Goal: Information Seeking & Learning: Learn about a topic

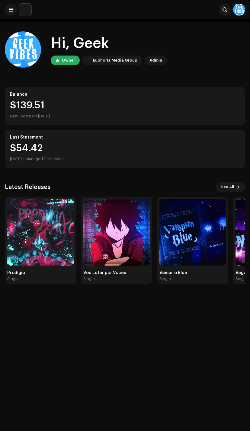
click at [26, 250] on img at bounding box center [40, 232] width 66 height 66
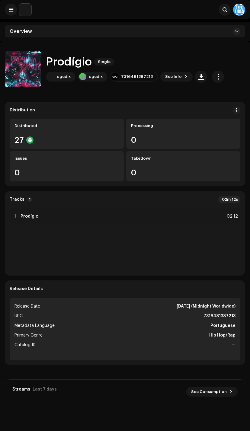
click at [212, 81] on button "button" at bounding box center [218, 77] width 12 height 12
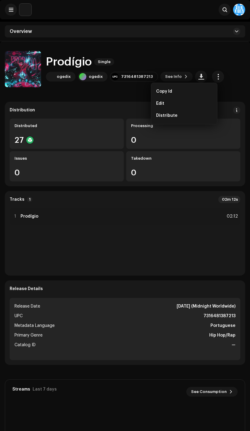
click at [225, 62] on div "Prodígio Single ogedix ogedix 7316481387213 See Info" at bounding box center [125, 69] width 240 height 36
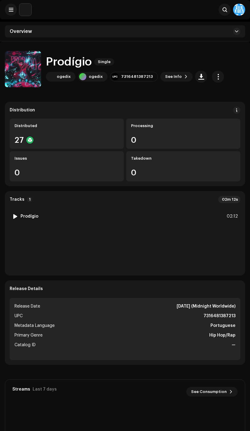
click at [134, 219] on div "1 Prodígio 02:12" at bounding box center [125, 216] width 231 height 17
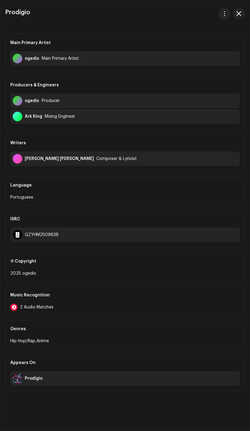
scroll to position [46, 0]
click at [186, 304] on div "Music Recognition" at bounding box center [124, 295] width 229 height 17
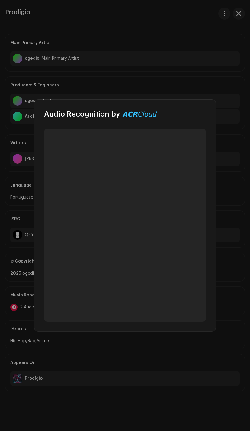
scroll to position [0, 0]
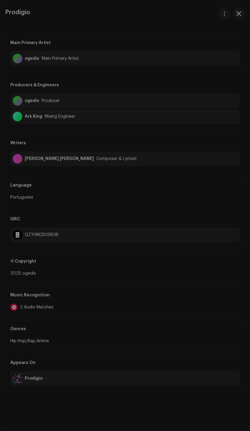
click at [184, 363] on div "Audio Recognition by Remix/Sample 2 All results require review/listening to avo…" at bounding box center [125, 215] width 250 height 431
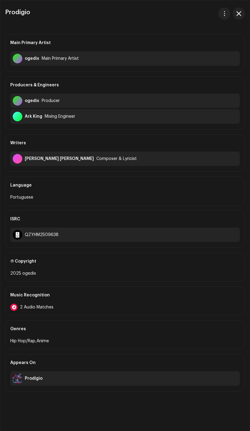
scroll to position [55, 0]
click at [195, 304] on div "Music Recognition" at bounding box center [124, 295] width 229 height 17
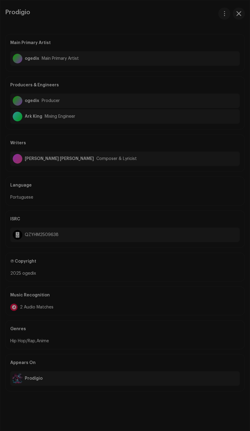
click at [182, 367] on div "Audio Recognition by Remix/Sample 2 All results require review/listening to avo…" at bounding box center [125, 215] width 250 height 431
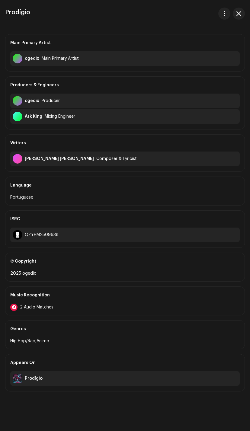
click at [240, 11] on button "button" at bounding box center [239, 14] width 12 height 12
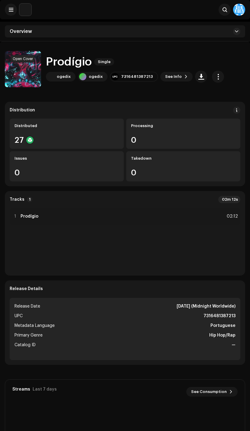
click at [28, 74] on button "button" at bounding box center [23, 70] width 12 height 12
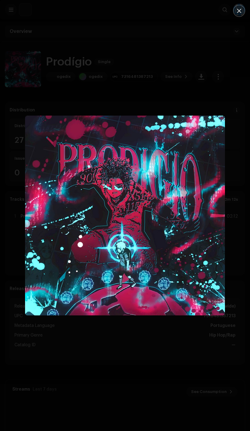
click at [177, 401] on div at bounding box center [125, 215] width 250 height 431
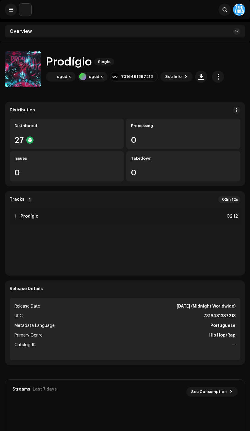
click at [85, 135] on div "Distributed 27" at bounding box center [67, 134] width 114 height 30
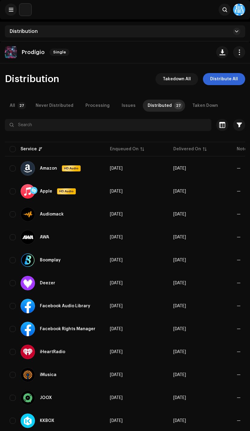
click at [10, 12] on button at bounding box center [11, 10] width 12 height 12
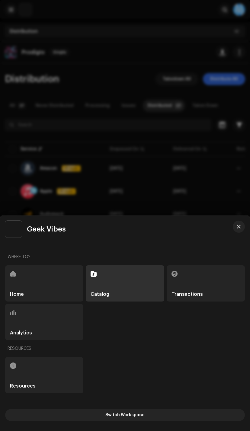
click at [63, 276] on div "Home" at bounding box center [44, 283] width 78 height 36
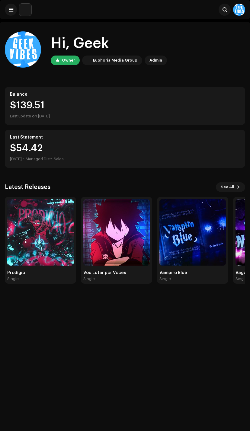
click at [59, 246] on img at bounding box center [40, 232] width 66 height 66
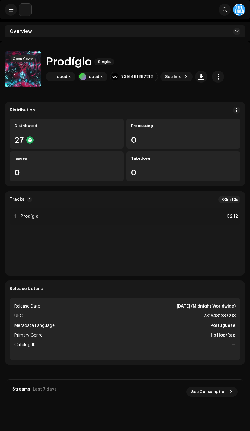
click at [26, 74] on button "button" at bounding box center [23, 70] width 12 height 12
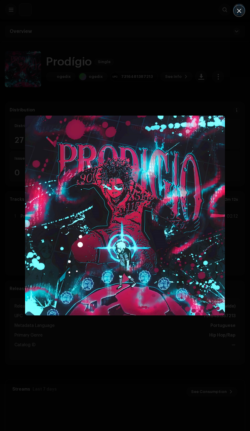
click at [177, 394] on div at bounding box center [125, 215] width 250 height 431
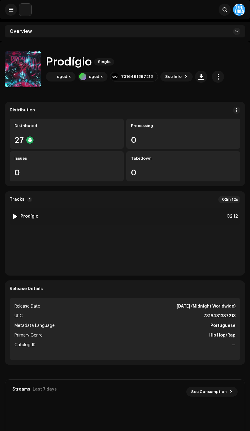
click at [17, 214] on img at bounding box center [15, 216] width 8 height 8
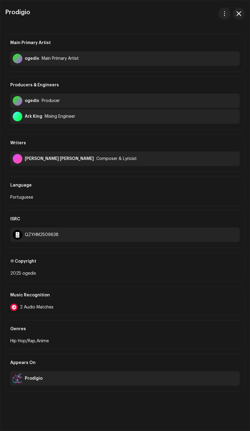
click at [242, 17] on button "button" at bounding box center [239, 14] width 12 height 12
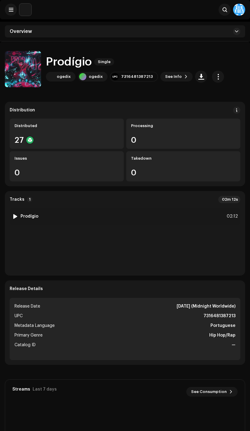
click at [18, 214] on img at bounding box center [15, 216] width 8 height 8
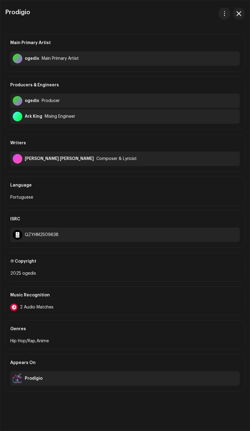
click at [242, 14] on button "button" at bounding box center [239, 14] width 12 height 12
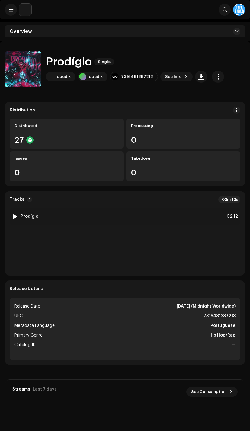
click at [12, 218] on img at bounding box center [15, 216] width 8 height 8
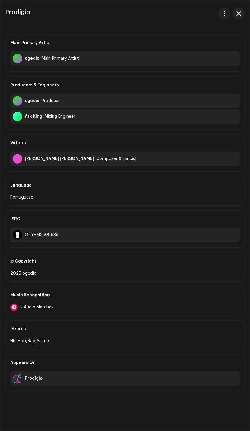
click at [243, 16] on button "button" at bounding box center [239, 14] width 12 height 12
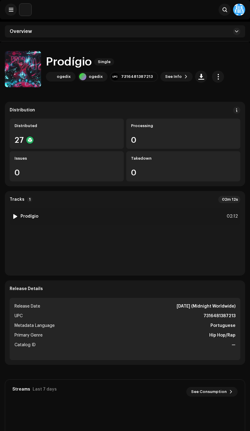
click at [15, 217] on div at bounding box center [15, 216] width 5 height 5
click at [16, 424] on img at bounding box center [12, 421] width 14 height 14
click at [24, 73] on button "button" at bounding box center [23, 70] width 12 height 12
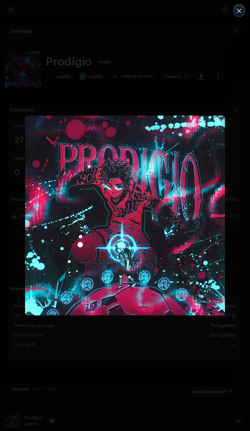
click at [200, 59] on div at bounding box center [125, 215] width 250 height 431
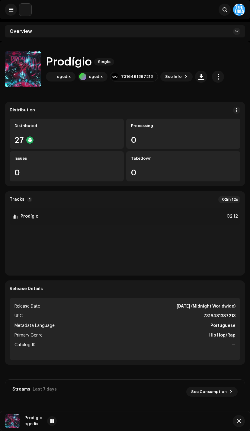
click at [48, 422] on div at bounding box center [52, 421] width 10 height 10
click at [27, 68] on button "button" at bounding box center [23, 70] width 12 height 12
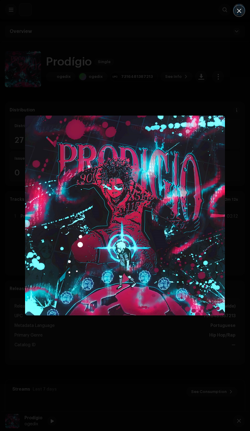
click at [185, 375] on div at bounding box center [125, 215] width 250 height 431
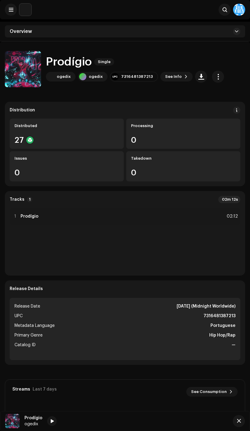
click at [53, 419] on span at bounding box center [52, 421] width 4 height 5
click at [49, 429] on div "Prodígio ogedix 00:00 02:12" at bounding box center [125, 421] width 250 height 20
click at [50, 420] on span at bounding box center [52, 421] width 4 height 5
click at [25, 72] on span "button" at bounding box center [23, 70] width 5 height 5
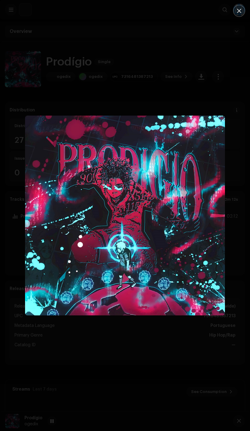
click at [160, 377] on div at bounding box center [125, 215] width 250 height 431
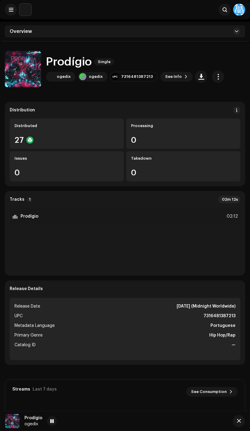
click at [26, 72] on button "button" at bounding box center [23, 70] width 12 height 12
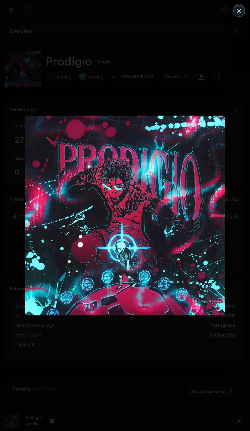
click at [126, 360] on div at bounding box center [125, 215] width 250 height 431
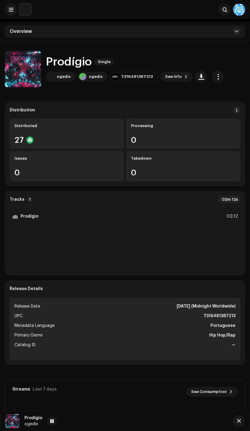
click at [9, 18] on div "Search" at bounding box center [125, 9] width 250 height 19
click at [9, 11] on span at bounding box center [11, 9] width 5 height 5
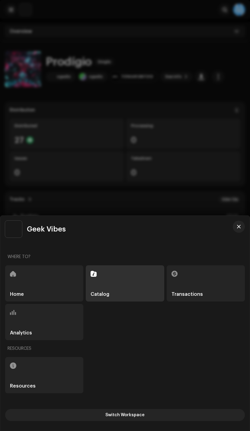
click at [49, 268] on div "Home" at bounding box center [44, 283] width 78 height 36
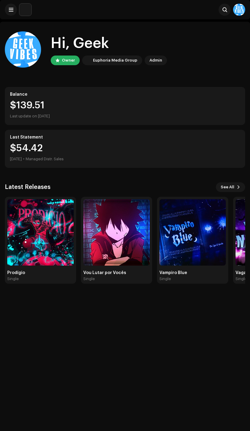
click at [34, 256] on img at bounding box center [40, 232] width 66 height 66
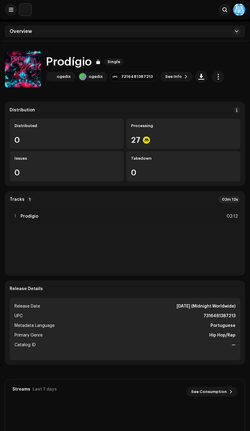
click at [16, 62] on img at bounding box center [23, 69] width 36 height 36
click at [21, 63] on img at bounding box center [23, 69] width 36 height 36
click at [20, 70] on button "button" at bounding box center [23, 70] width 12 height 12
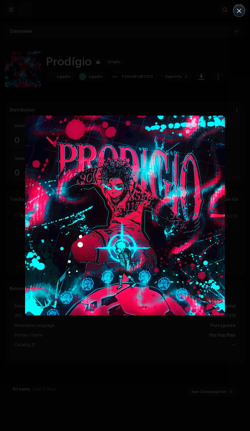
click at [151, 383] on div at bounding box center [125, 215] width 250 height 431
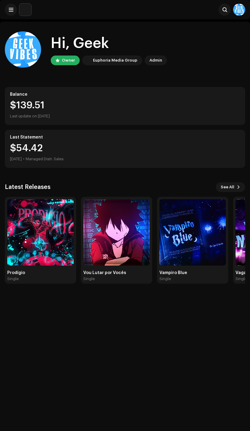
click at [56, 250] on img at bounding box center [40, 232] width 66 height 66
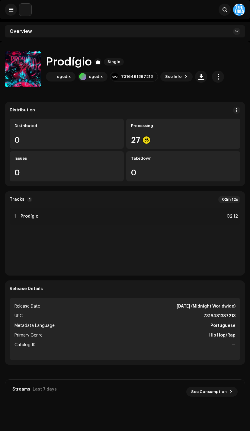
click at [239, 104] on div "Distribution Distributed 0 Processing 27 Issues 0 Takedown 0" at bounding box center [125, 144] width 240 height 85
click at [239, 111] on button at bounding box center [236, 110] width 7 height 7
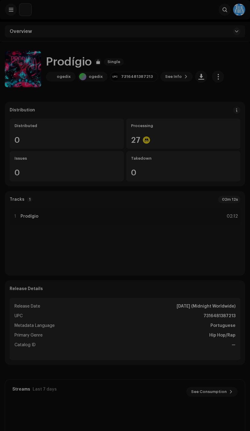
click at [2, 80] on div "DSP Guidelines for Delivery Lead Time We usually deliver your releases within h…" at bounding box center [125, 215] width 250 height 431
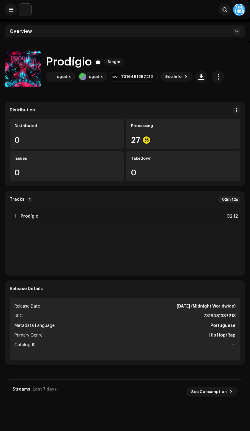
click at [215, 74] on span "button" at bounding box center [218, 76] width 6 height 5
click at [177, 60] on div "Prodígio Single" at bounding box center [135, 62] width 178 height 13
click at [198, 73] on button "button" at bounding box center [201, 77] width 12 height 12
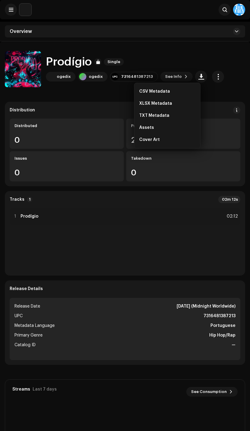
click at [177, 140] on div "Cover Art" at bounding box center [167, 139] width 56 height 5
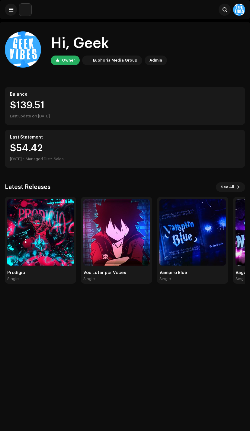
click at [40, 239] on img at bounding box center [40, 232] width 66 height 66
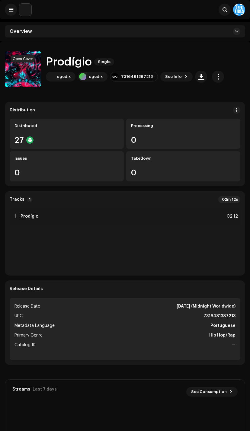
click at [29, 64] on img at bounding box center [23, 69] width 36 height 36
click at [27, 71] on button "button" at bounding box center [23, 70] width 12 height 12
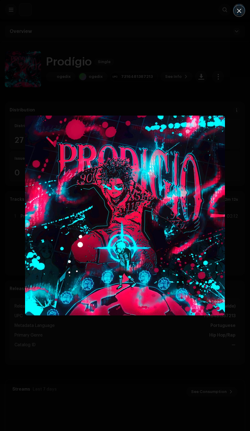
click at [158, 390] on div at bounding box center [125, 215] width 250 height 431
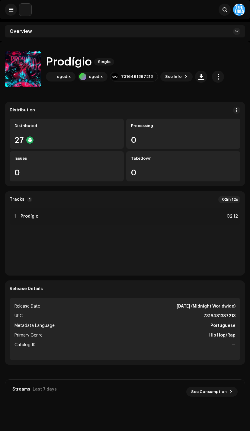
click at [12, 8] on span at bounding box center [11, 9] width 5 height 5
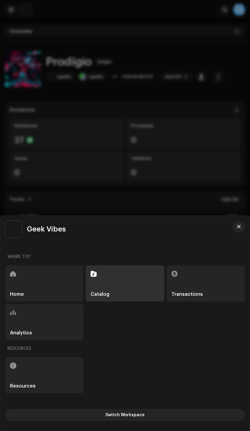
click at [46, 278] on div "Home" at bounding box center [44, 283] width 78 height 36
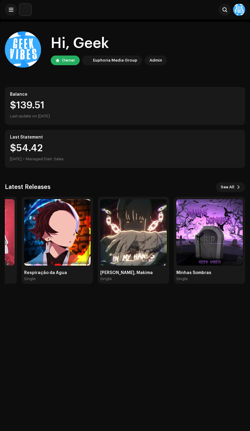
click at [235, 192] on button "See All" at bounding box center [230, 187] width 29 height 10
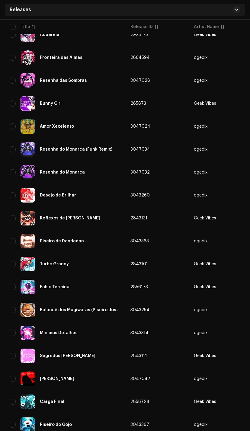
scroll to position [205, 0]
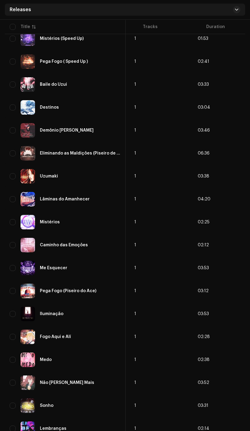
scroll to position [0, 343]
